Goal: Use online tool/utility: Utilize a website feature to perform a specific function

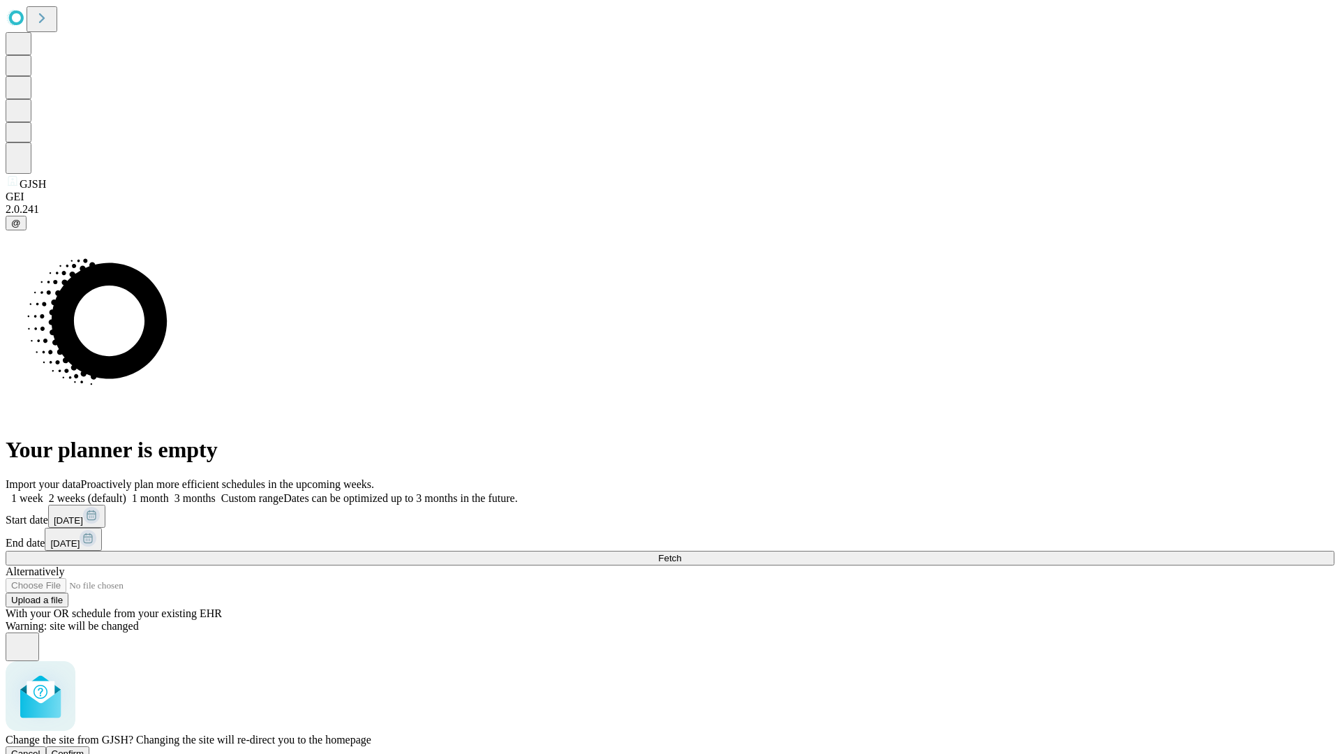
click at [84, 748] on span "Confirm" at bounding box center [68, 753] width 33 height 10
click at [126, 492] on label "2 weeks (default)" at bounding box center [84, 498] width 83 height 12
click at [681, 553] on span "Fetch" at bounding box center [669, 558] width 23 height 10
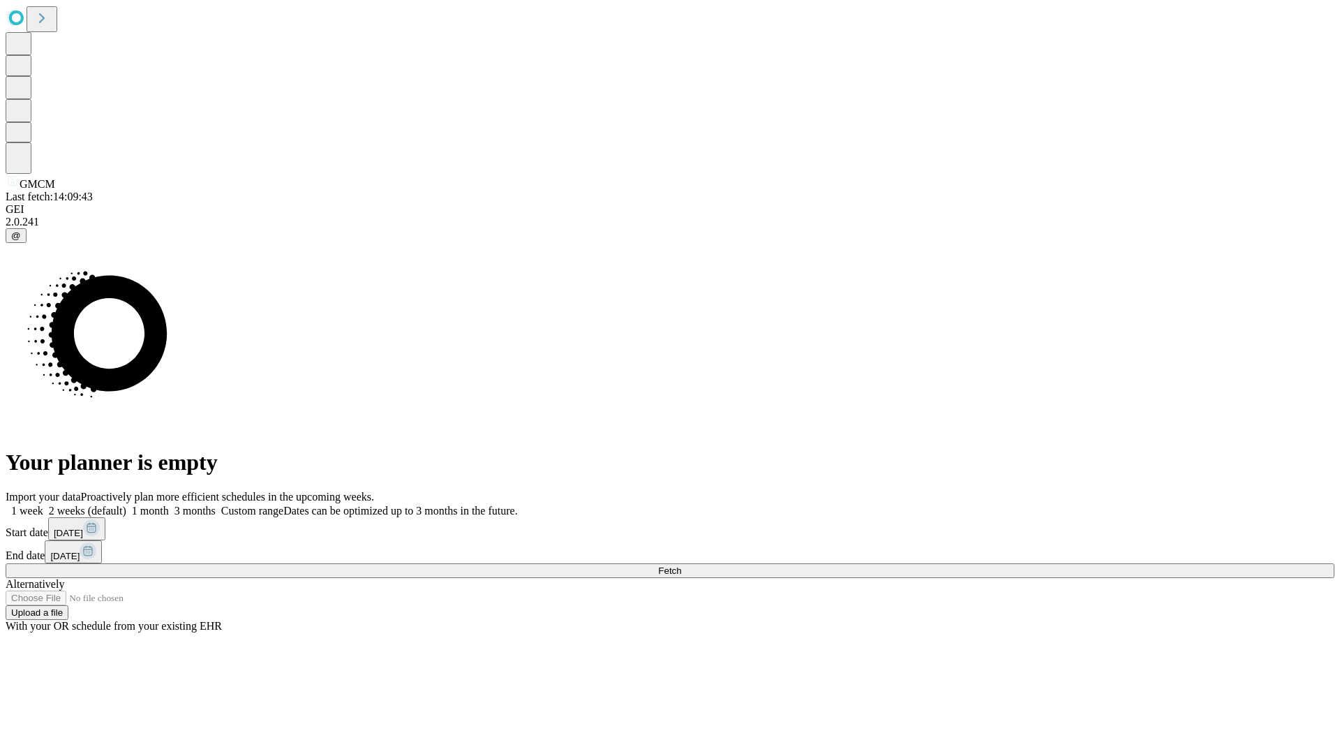
click at [126, 505] on label "2 weeks (default)" at bounding box center [84, 511] width 83 height 12
click at [681, 565] on span "Fetch" at bounding box center [669, 570] width 23 height 10
click at [126, 505] on label "2 weeks (default)" at bounding box center [84, 511] width 83 height 12
click at [681, 565] on span "Fetch" at bounding box center [669, 570] width 23 height 10
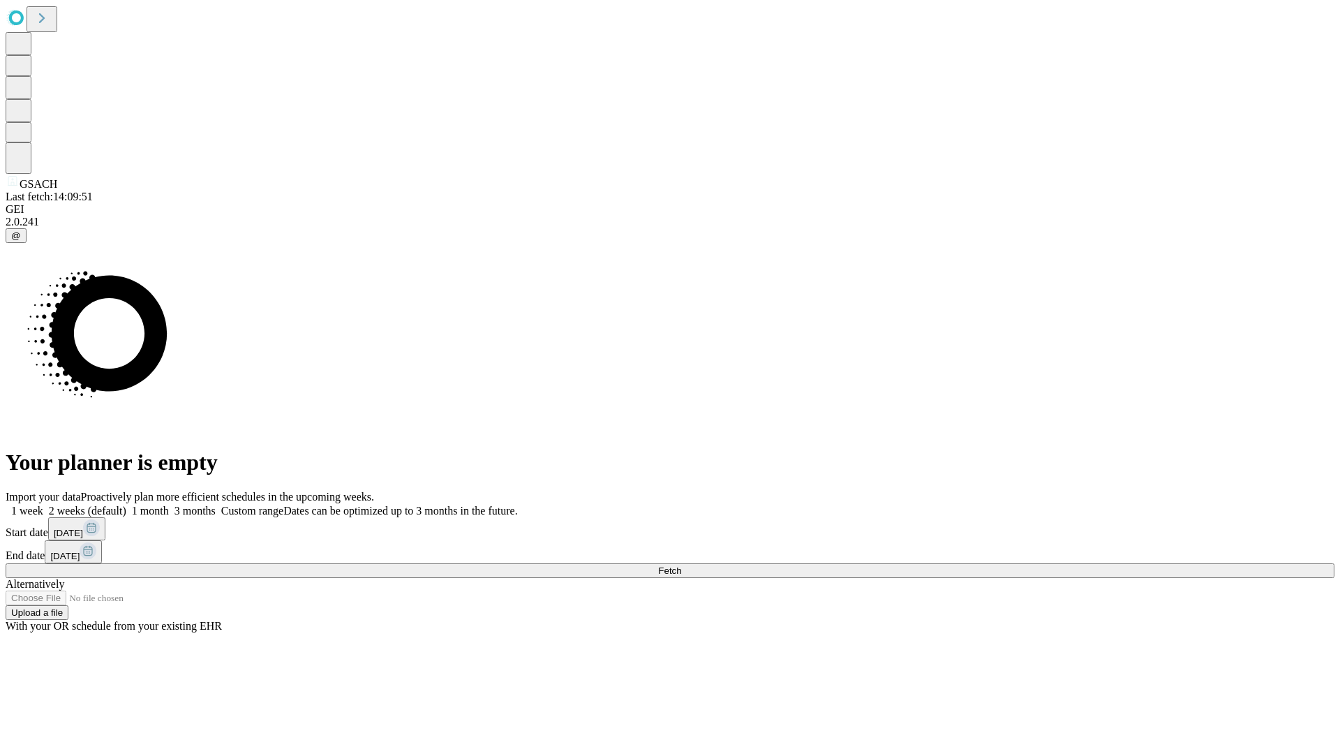
click at [126, 505] on label "2 weeks (default)" at bounding box center [84, 511] width 83 height 12
click at [681, 565] on span "Fetch" at bounding box center [669, 570] width 23 height 10
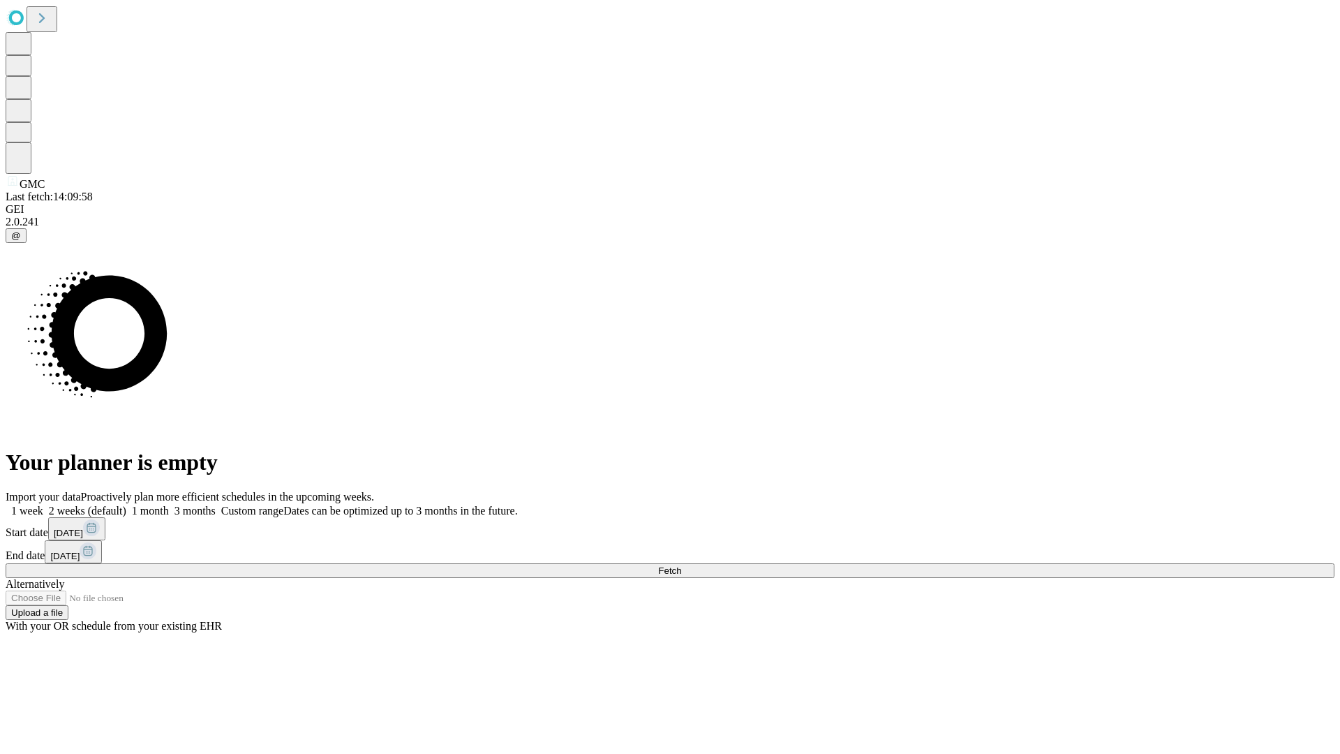
click at [126, 505] on label "2 weeks (default)" at bounding box center [84, 511] width 83 height 12
click at [681, 565] on span "Fetch" at bounding box center [669, 570] width 23 height 10
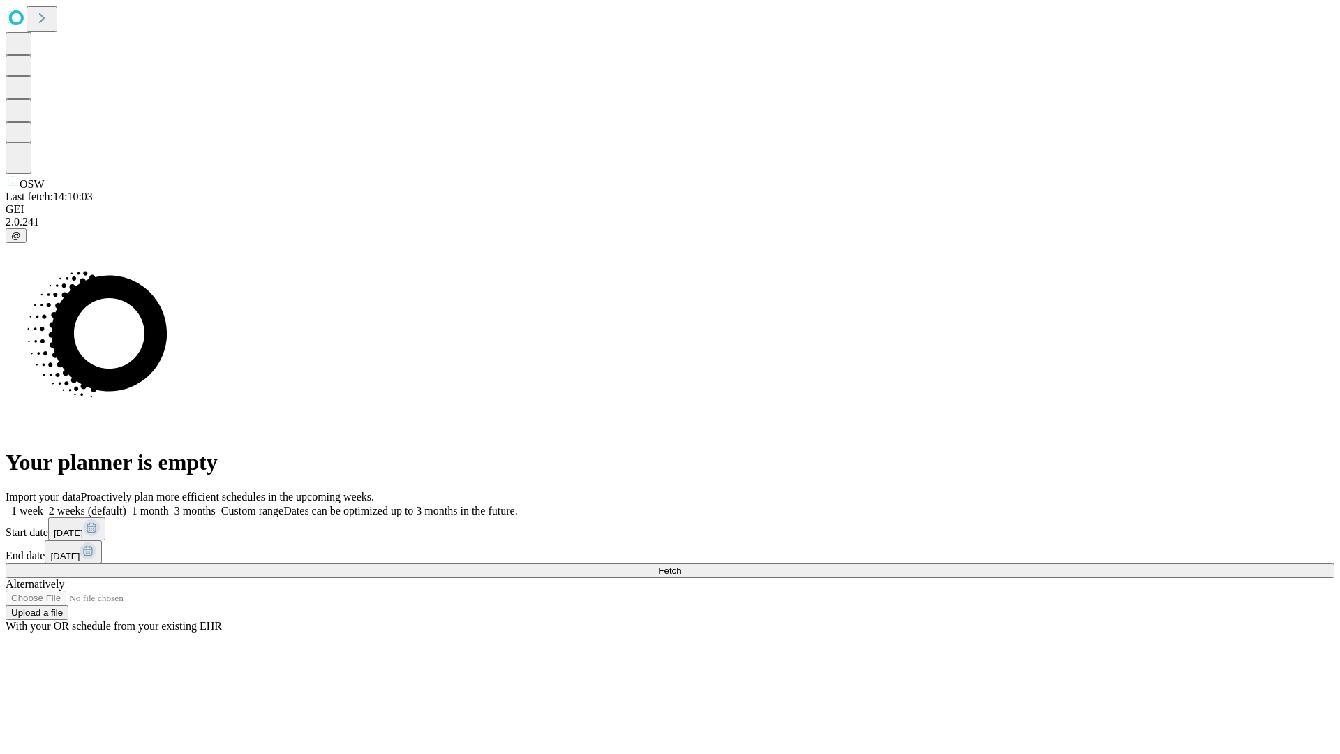
click at [126, 505] on label "2 weeks (default)" at bounding box center [84, 511] width 83 height 12
click at [681, 565] on span "Fetch" at bounding box center [669, 570] width 23 height 10
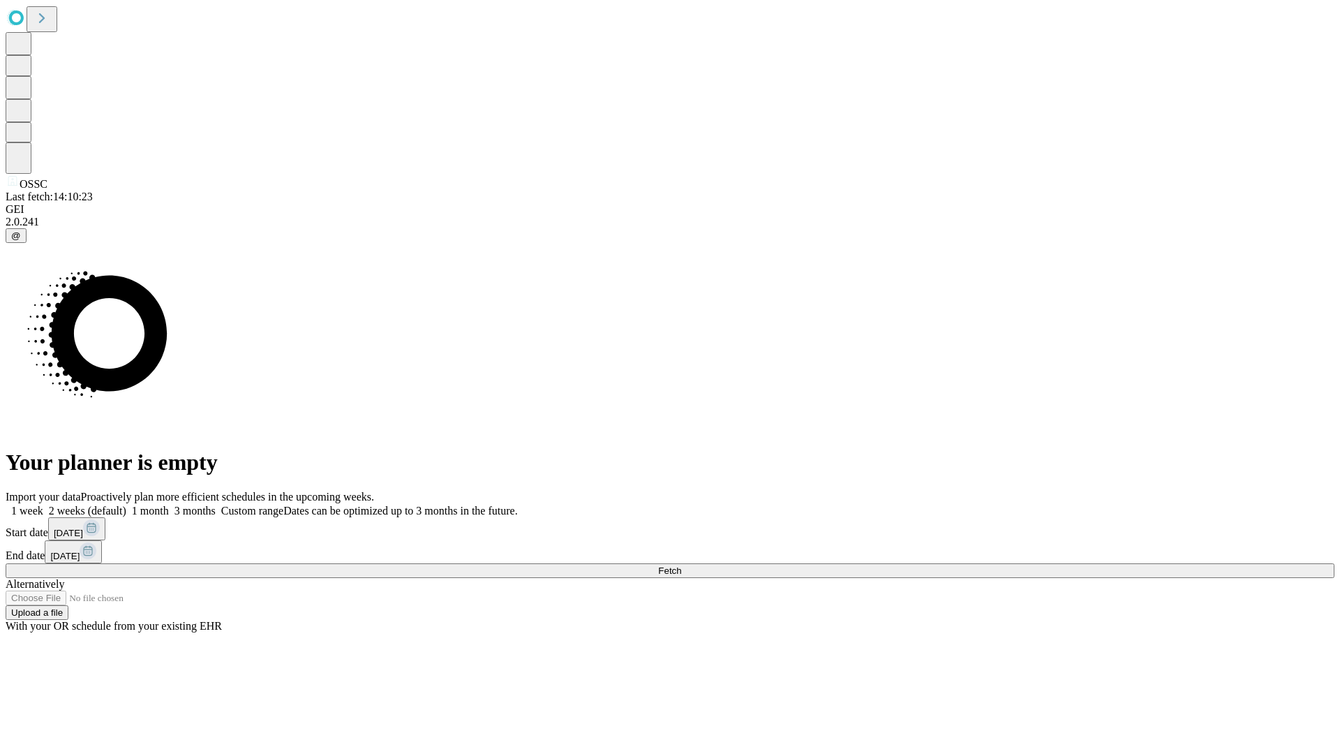
click at [126, 505] on label "2 weeks (default)" at bounding box center [84, 511] width 83 height 12
click at [681, 565] on span "Fetch" at bounding box center [669, 570] width 23 height 10
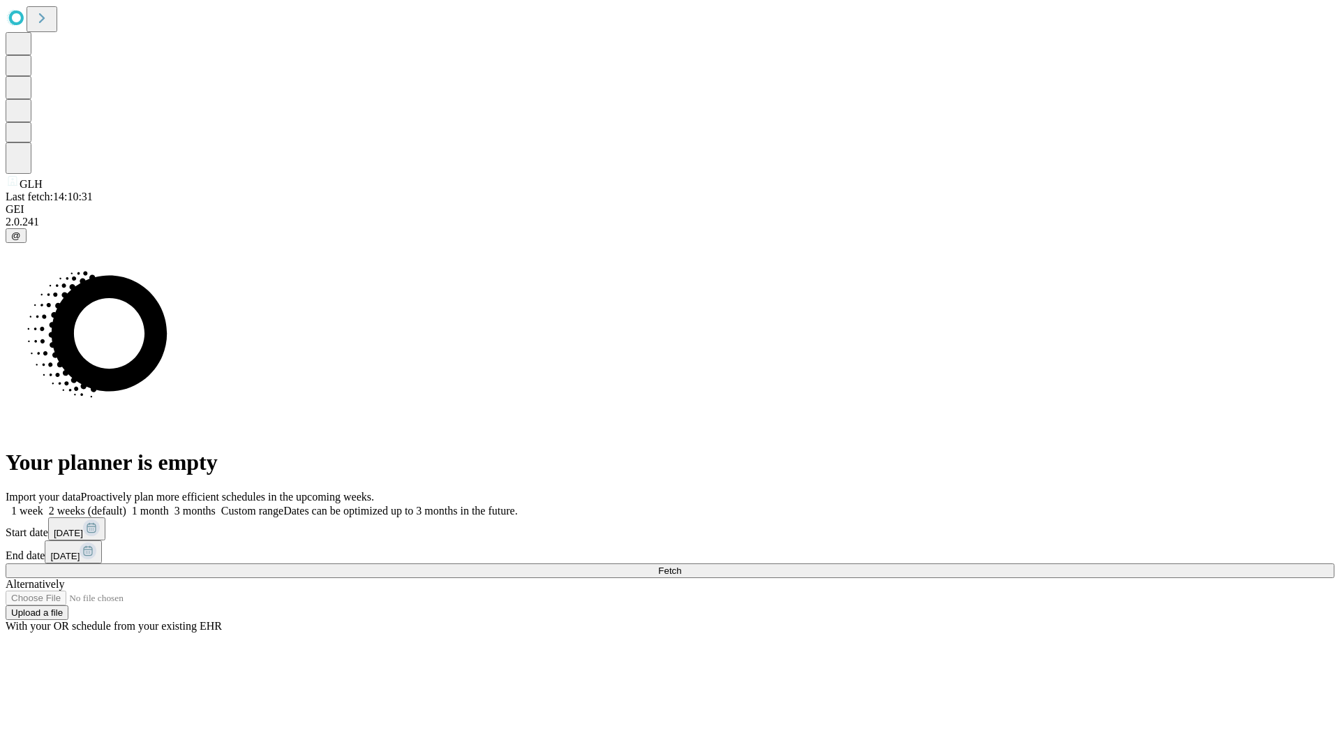
click at [126, 505] on label "2 weeks (default)" at bounding box center [84, 511] width 83 height 12
click at [681, 565] on span "Fetch" at bounding box center [669, 570] width 23 height 10
click at [126, 505] on label "2 weeks (default)" at bounding box center [84, 511] width 83 height 12
click at [681, 565] on span "Fetch" at bounding box center [669, 570] width 23 height 10
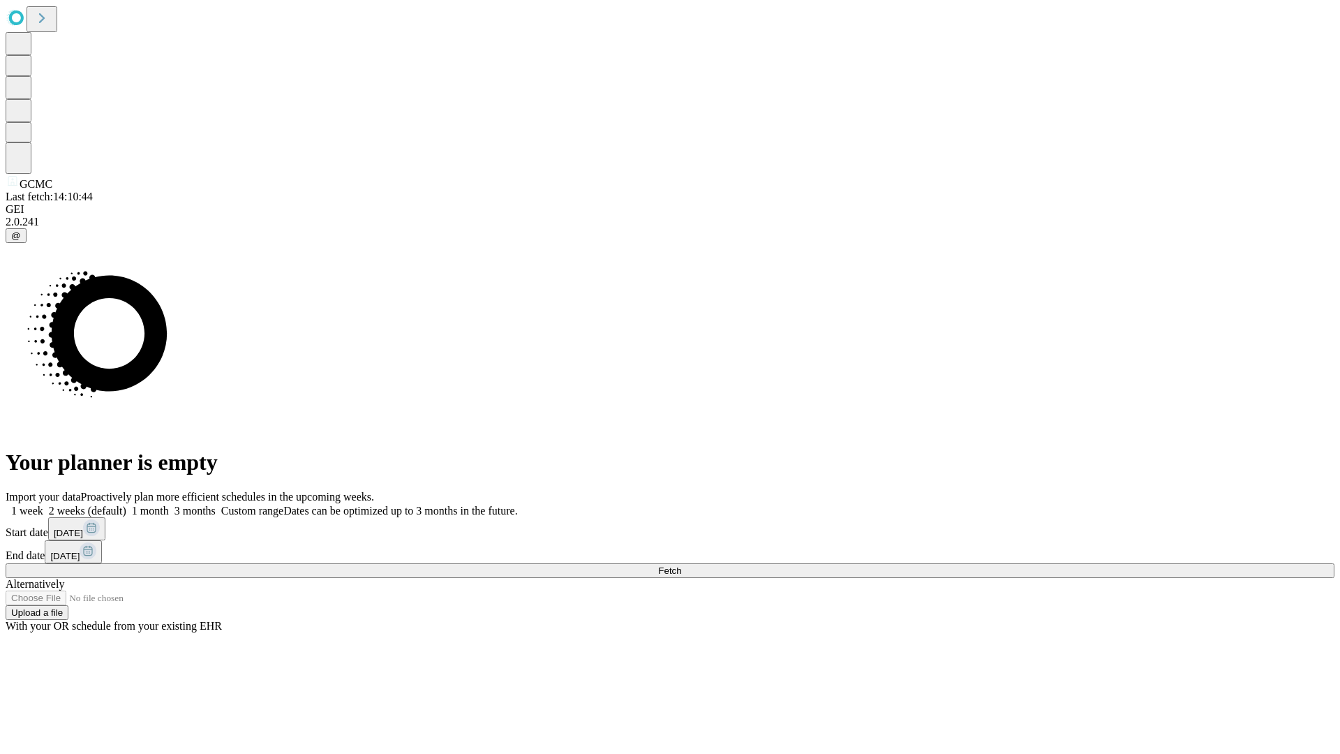
click at [126, 505] on label "2 weeks (default)" at bounding box center [84, 511] width 83 height 12
click at [681, 565] on span "Fetch" at bounding box center [669, 570] width 23 height 10
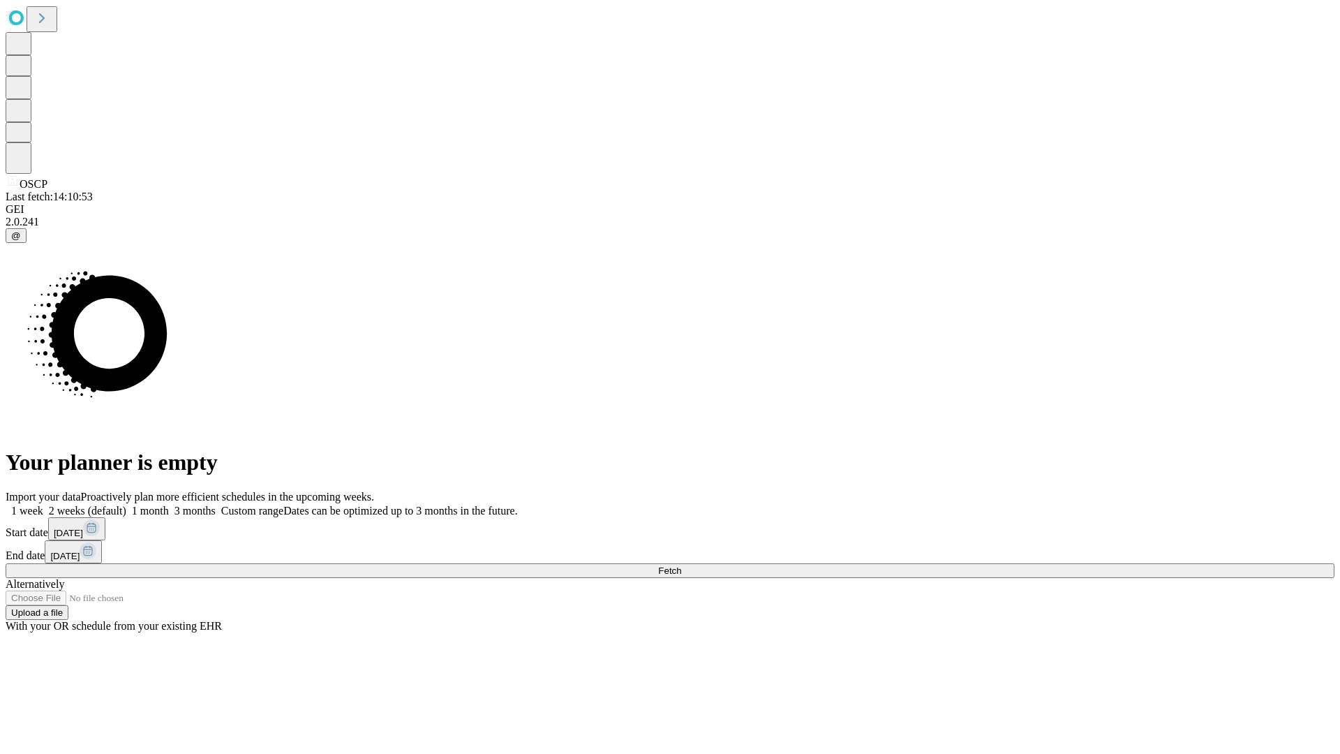
click at [126, 505] on label "2 weeks (default)" at bounding box center [84, 511] width 83 height 12
click at [681, 565] on span "Fetch" at bounding box center [669, 570] width 23 height 10
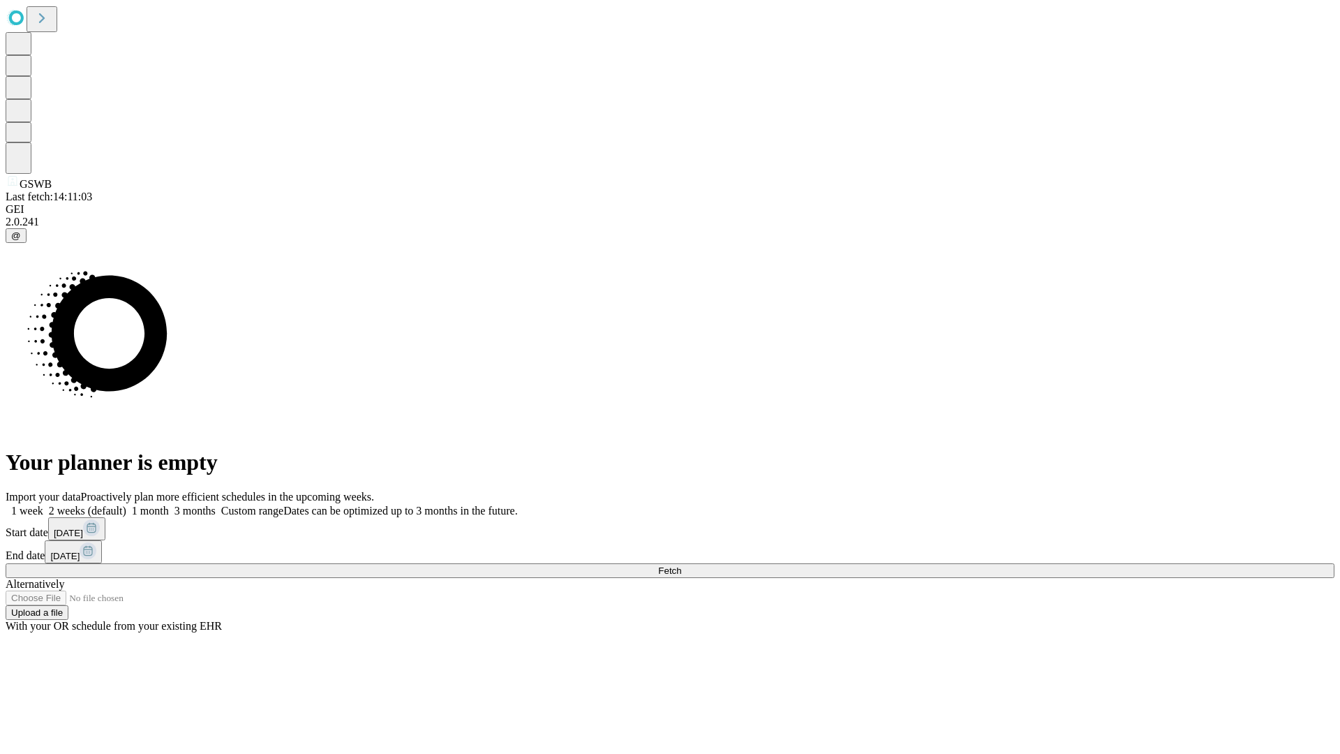
click at [126, 505] on label "2 weeks (default)" at bounding box center [84, 511] width 83 height 12
click at [681, 565] on span "Fetch" at bounding box center [669, 570] width 23 height 10
